Goal: Transaction & Acquisition: Download file/media

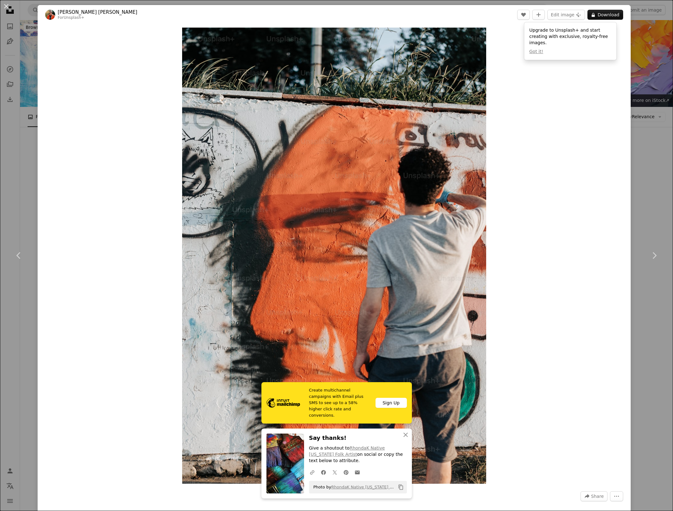
scroll to position [731, 0]
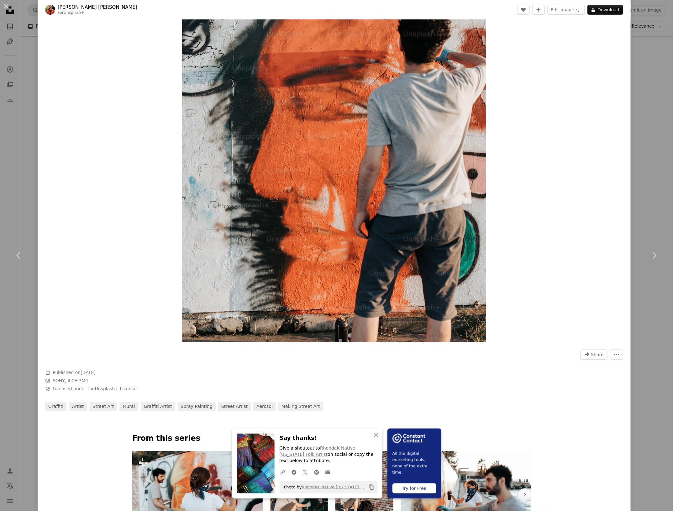
scroll to position [91, 0]
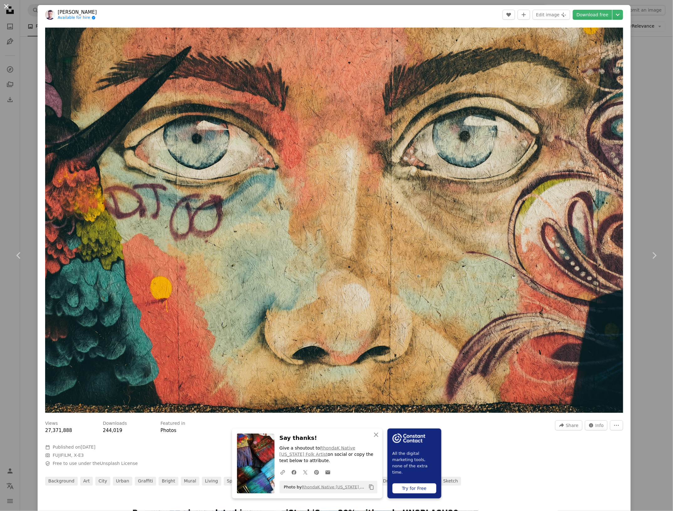
click at [5, 8] on button "An X shape" at bounding box center [7, 7] width 8 height 8
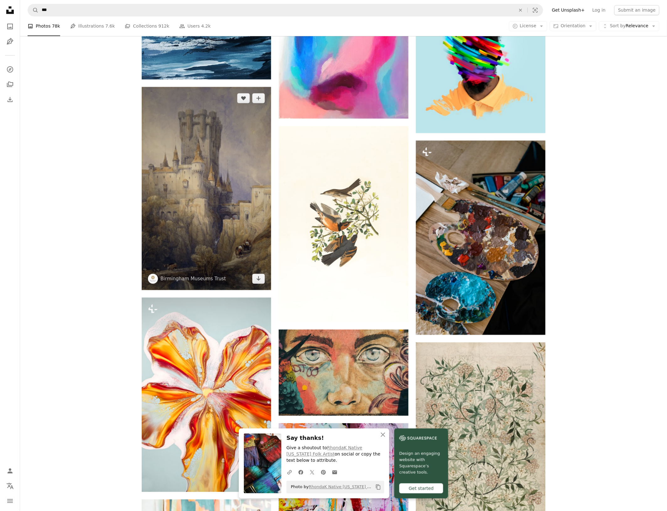
scroll to position [457, 0]
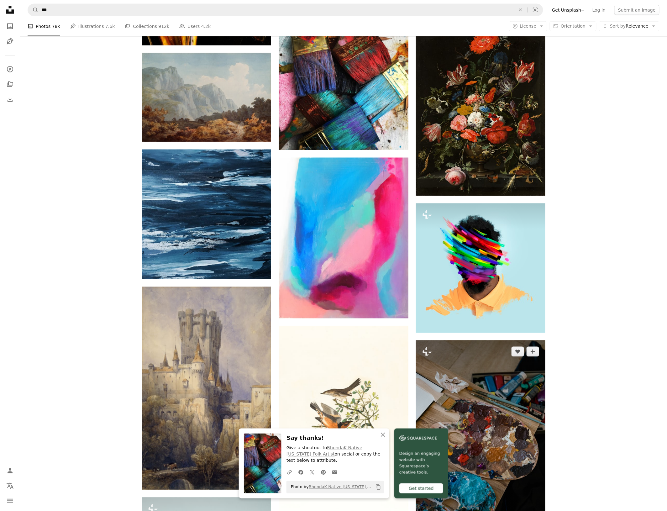
scroll to position [275, 0]
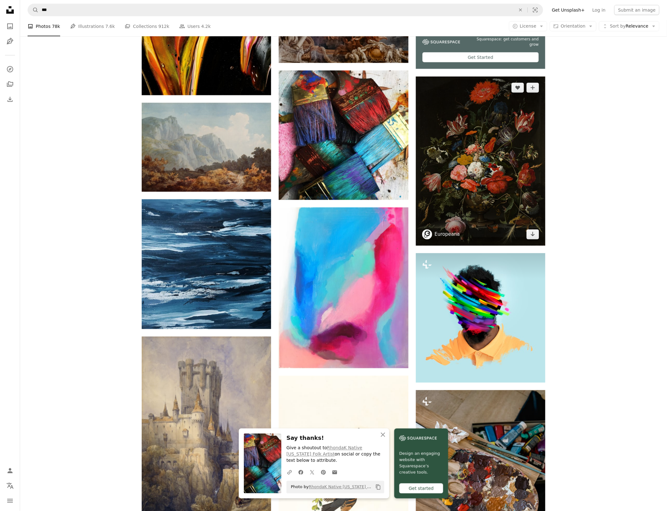
click at [438, 234] on link "Europeana" at bounding box center [447, 234] width 25 height 6
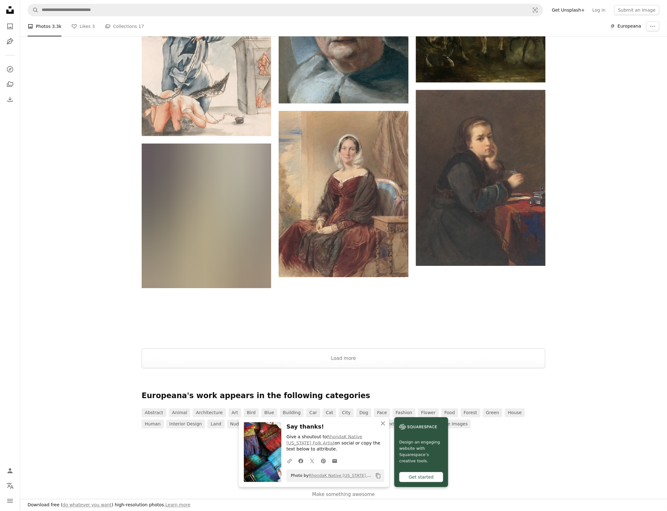
scroll to position [918, 0]
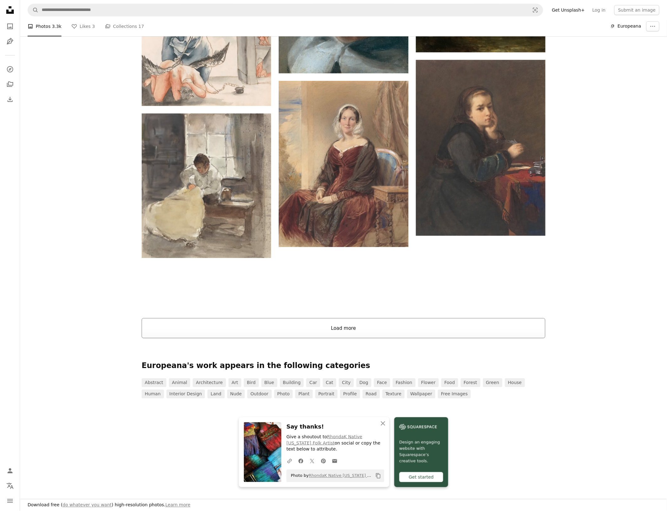
click at [434, 318] on button "Load more" at bounding box center [344, 328] width 404 height 20
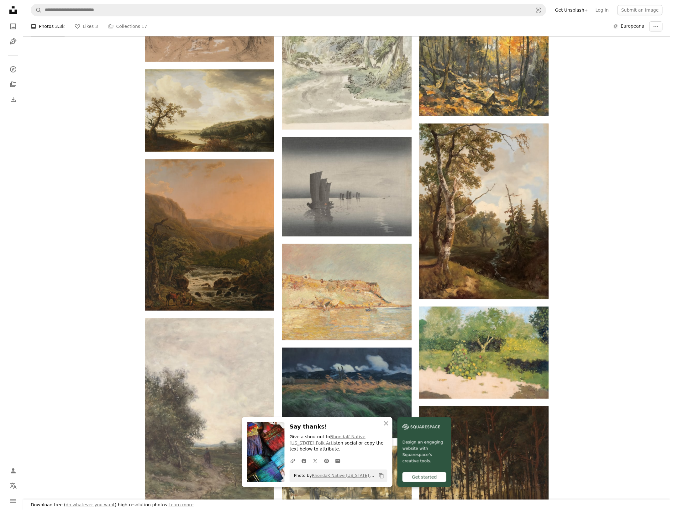
scroll to position [1649, 0]
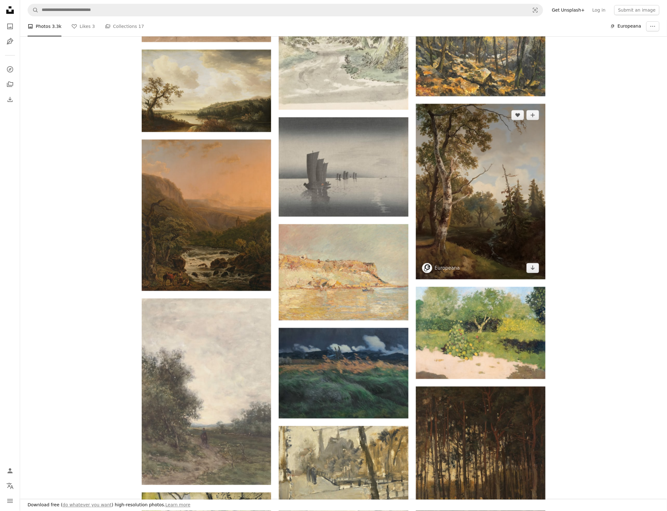
click at [514, 198] on img at bounding box center [480, 192] width 129 height 176
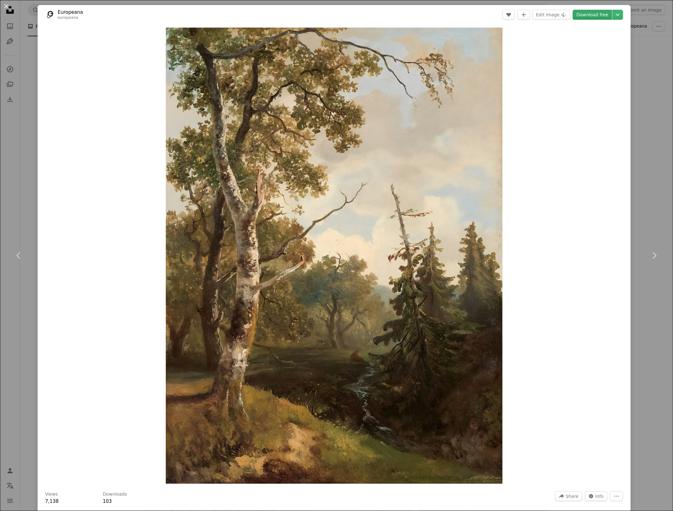
click at [590, 17] on link "Download free" at bounding box center [593, 15] width 40 height 10
click at [527, 121] on div "Zoom in" at bounding box center [334, 255] width 593 height 462
click at [613, 13] on icon "Chevron down" at bounding box center [618, 15] width 10 height 8
click at [592, 16] on dialog "An X shape Chevron left Chevron right Europeana europeana A heart A plus sign E…" at bounding box center [336, 255] width 673 height 511
click at [634, 60] on div "An X shape Chevron left Chevron right Europeana europeana A heart A plus sign E…" at bounding box center [336, 255] width 673 height 511
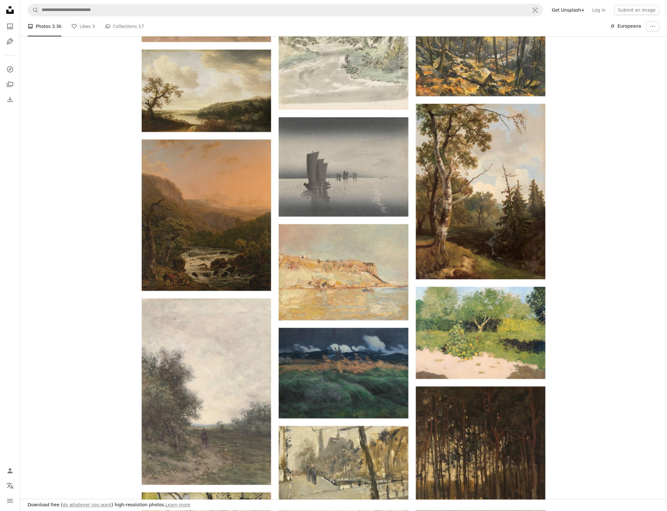
click at [93, 77] on div "A heart A plus sign Europeana Arrow pointing down A heart A plus sign Europeana…" at bounding box center [343, 30] width 647 height 2992
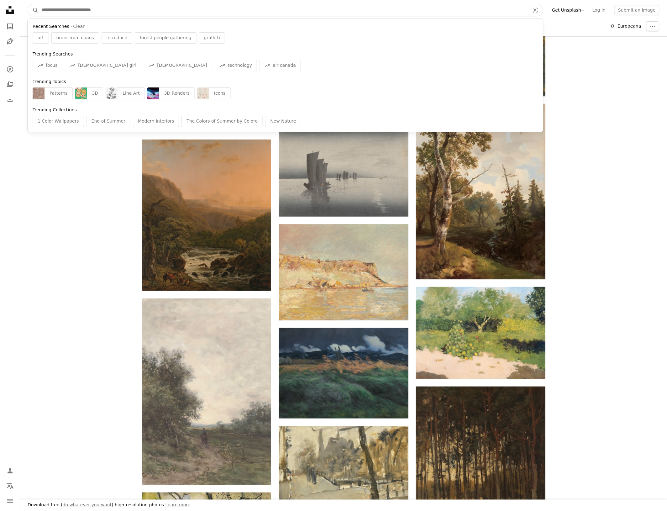
click at [96, 13] on input "Find visuals sitewide" at bounding box center [283, 10] width 489 height 12
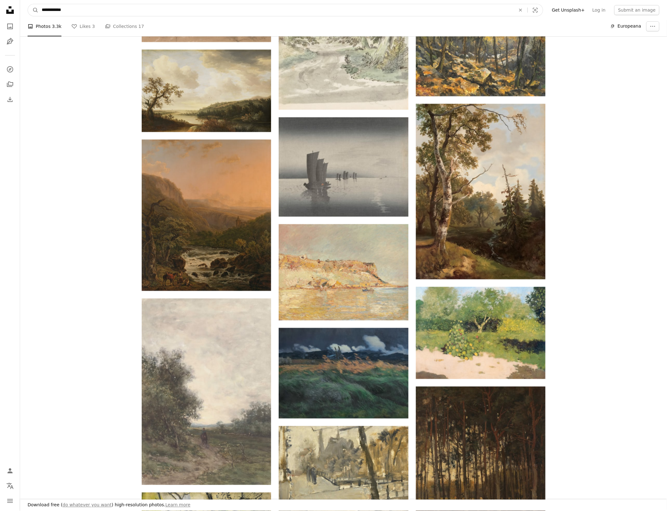
type input "**********"
click at [28, 4] on button "A magnifying glass" at bounding box center [33, 10] width 11 height 12
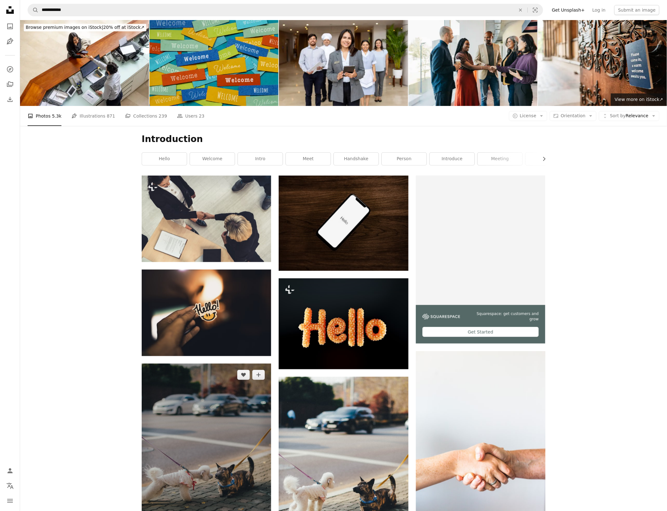
click at [250, 438] on img at bounding box center [206, 455] width 129 height 183
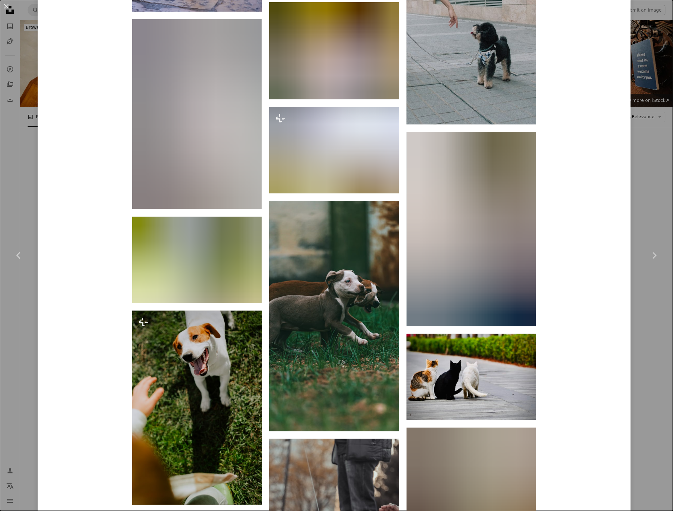
scroll to position [4760, 0]
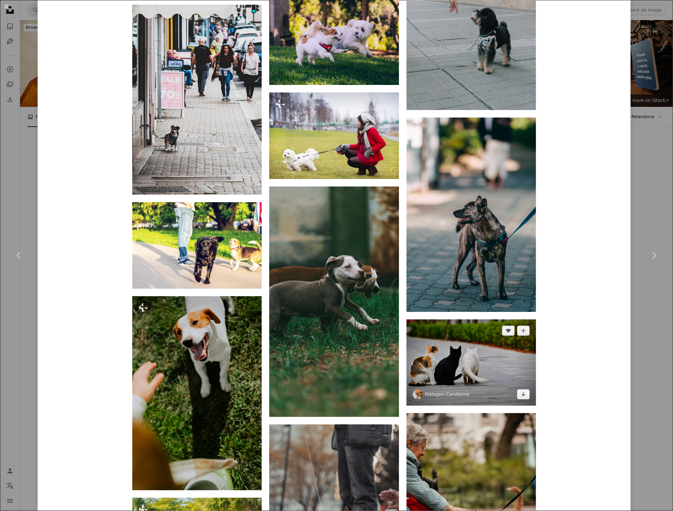
click at [480, 380] on img at bounding box center [471, 362] width 129 height 86
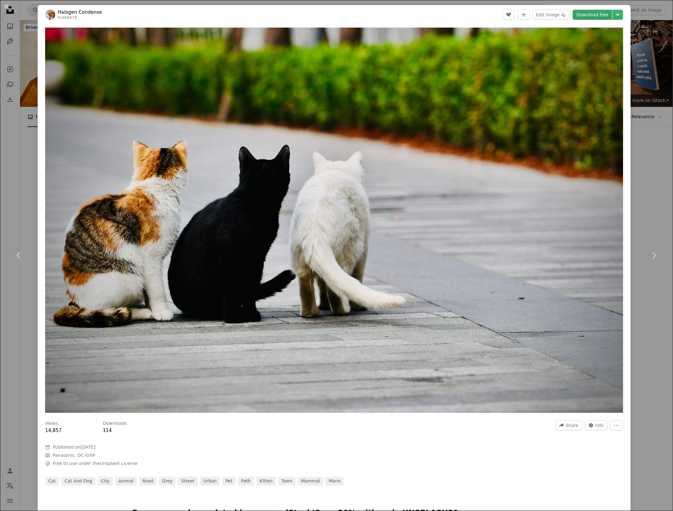
click at [593, 15] on link "Download free" at bounding box center [593, 15] width 40 height 10
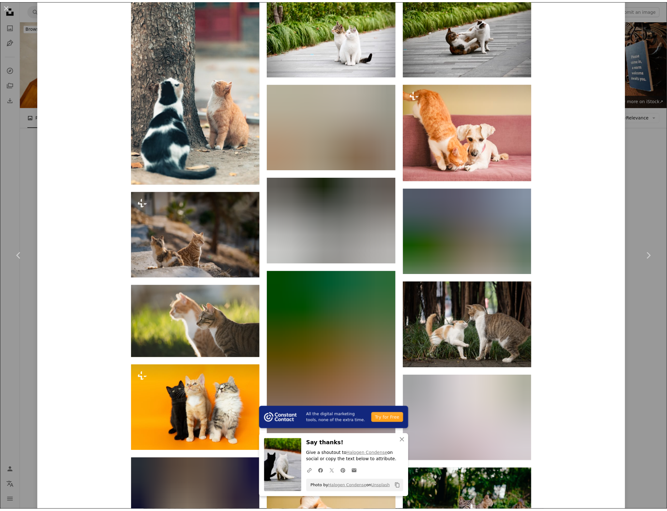
scroll to position [549, 0]
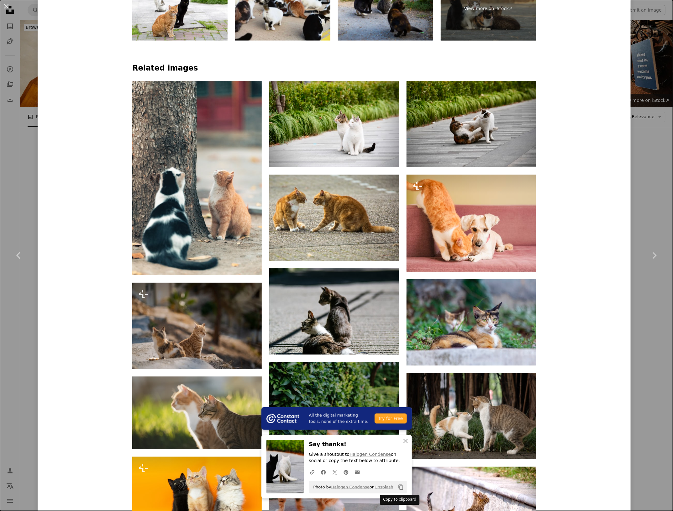
click at [398, 488] on icon "Copy to clipboard" at bounding box center [400, 487] width 4 height 5
click at [398, 485] on icon "Copy to clipboard" at bounding box center [400, 487] width 4 height 5
click at [637, 148] on div "An X shape Chevron left Chevron right All the digital marketing tools, none of …" at bounding box center [336, 255] width 673 height 511
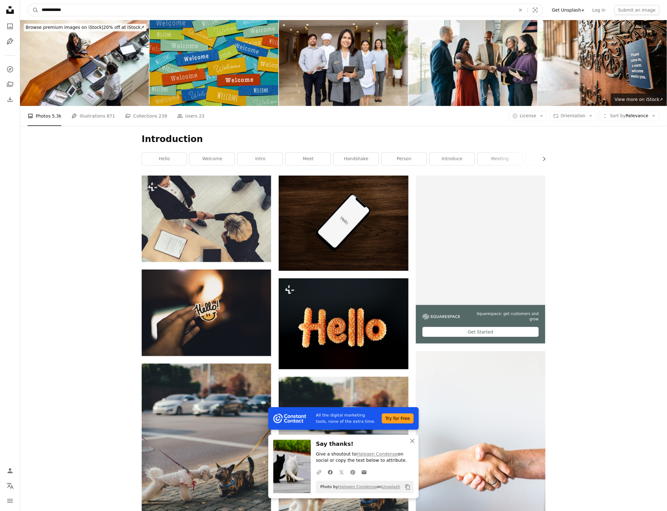
click at [50, 10] on input "**********" at bounding box center [276, 10] width 475 height 12
type input "*"
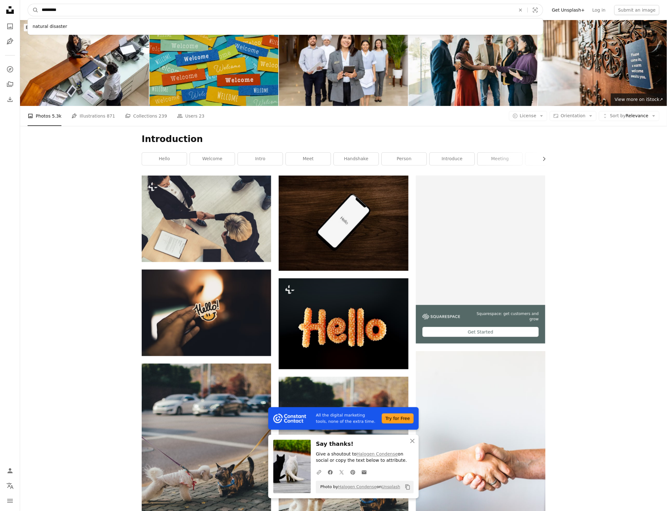
type input "**********"
click button "A magnifying glass" at bounding box center [33, 10] width 11 height 12
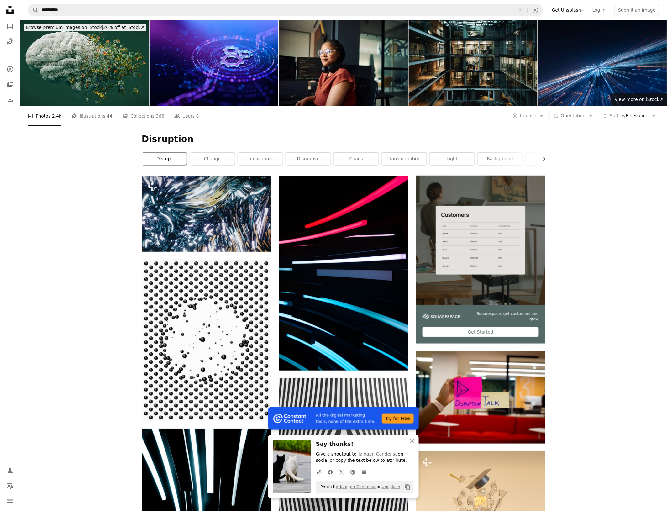
click at [169, 158] on link "disrupt" at bounding box center [164, 159] width 45 height 13
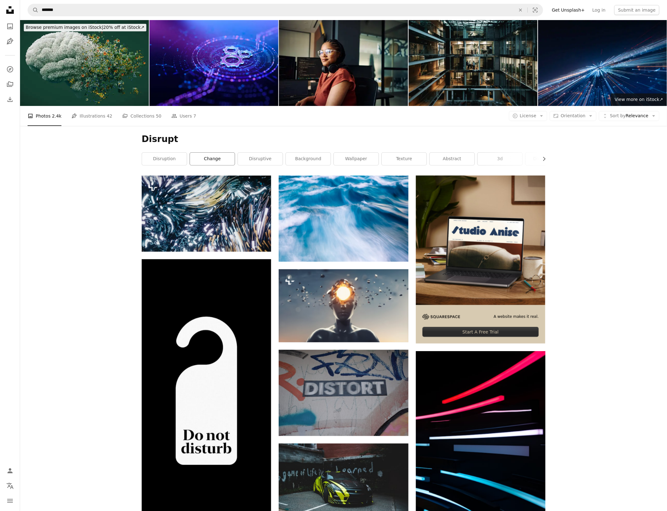
click at [231, 158] on link "change" at bounding box center [212, 159] width 45 height 13
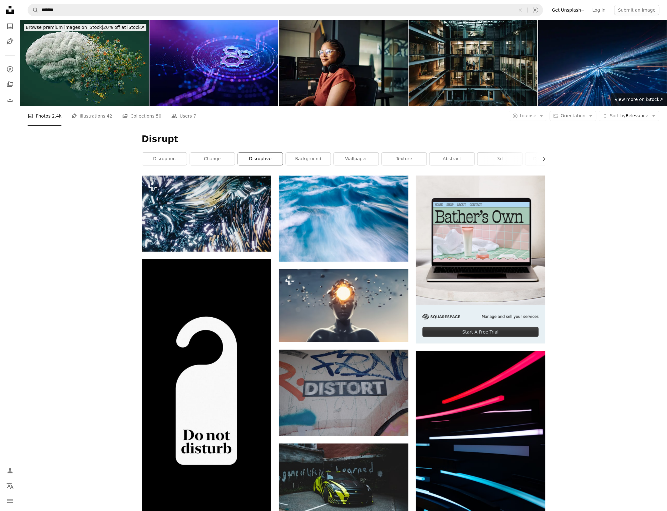
click at [264, 155] on link "disruptive" at bounding box center [260, 159] width 45 height 13
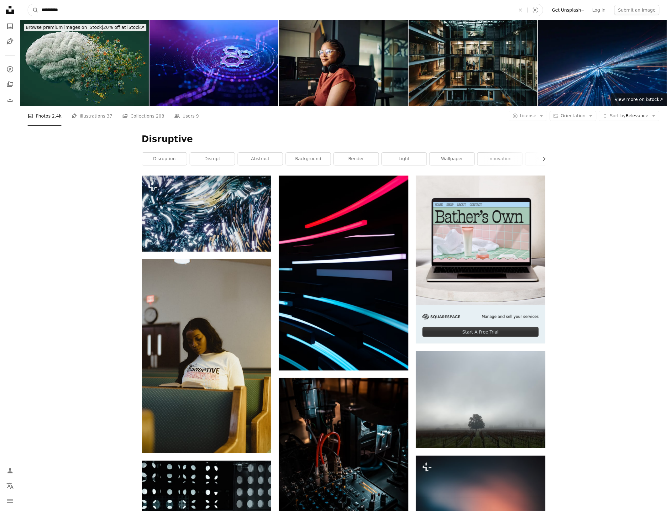
click at [44, 9] on input "**********" at bounding box center [276, 10] width 475 height 12
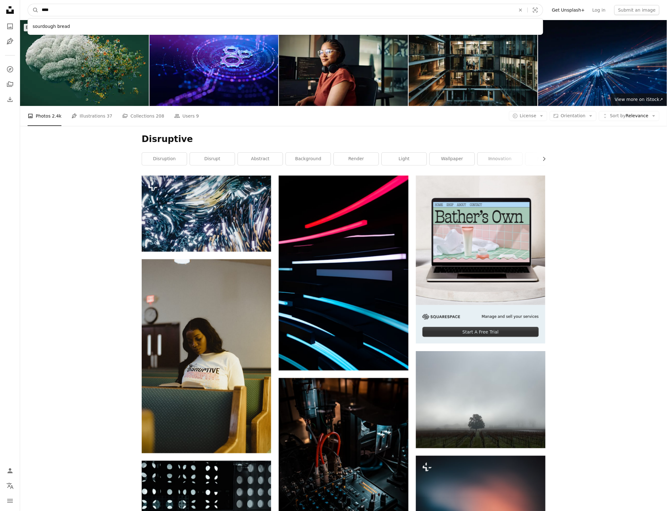
type input "*****"
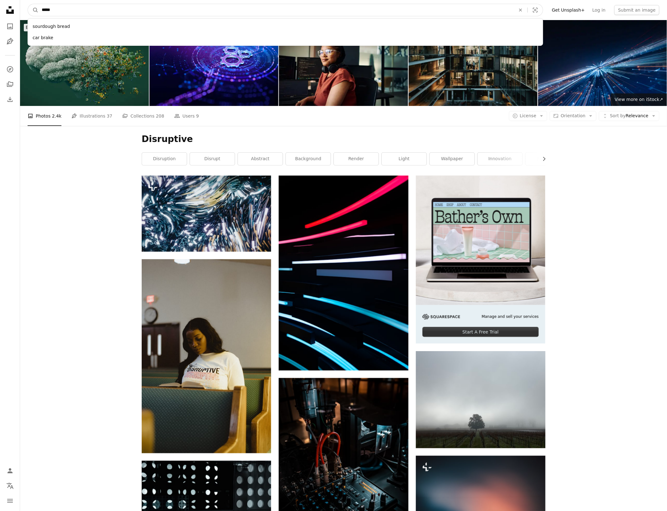
click button "A magnifying glass" at bounding box center [33, 10] width 11 height 12
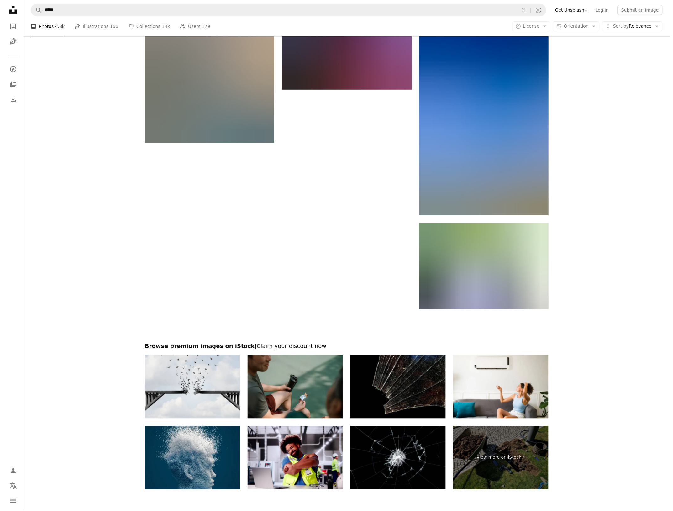
scroll to position [1049, 0]
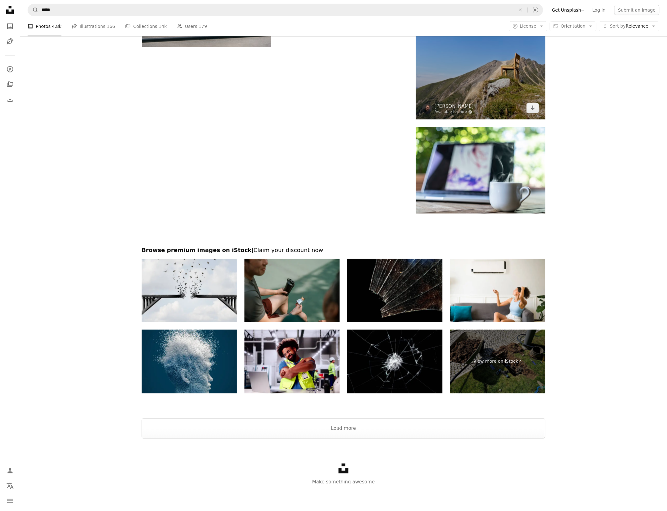
click at [521, 109] on img at bounding box center [480, 22] width 129 height 194
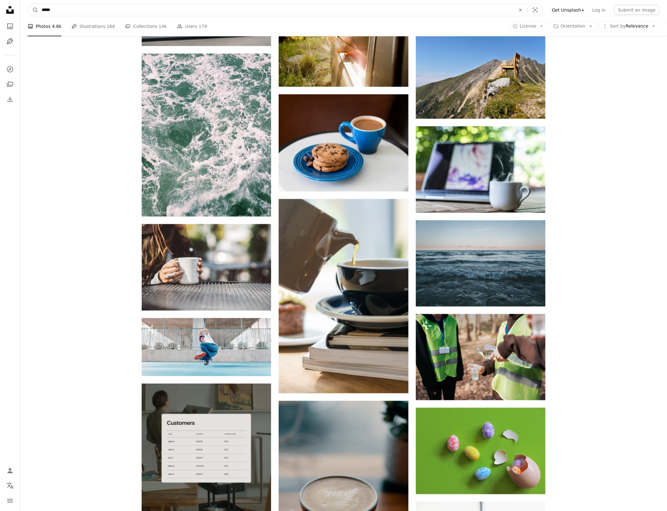
click at [51, 12] on input "*****" at bounding box center [276, 10] width 475 height 12
drag, startPoint x: 51, startPoint y: 12, endPoint x: 82, endPoint y: 11, distance: 31.4
click at [52, 11] on input "*****" at bounding box center [276, 10] width 475 height 12
type input "**********"
click button "A magnifying glass" at bounding box center [33, 10] width 11 height 12
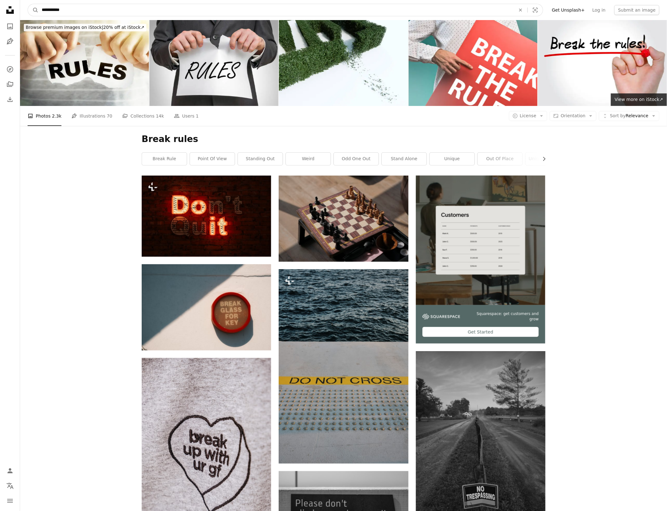
drag, startPoint x: 82, startPoint y: 13, endPoint x: -120, endPoint y: 11, distance: 201.9
type input "**********"
click button "A magnifying glass" at bounding box center [33, 10] width 11 height 12
